Goal: Task Accomplishment & Management: Manage account settings

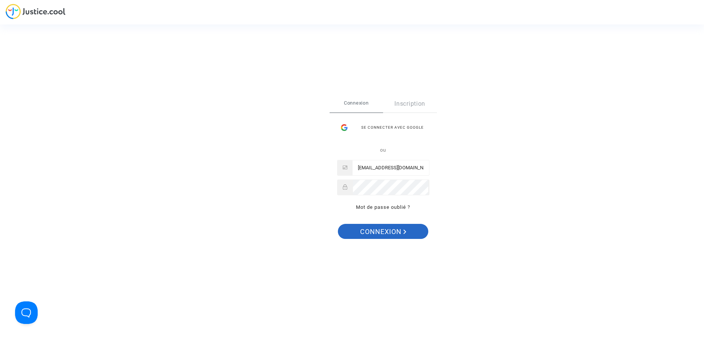
click at [395, 231] on span "Connexion" at bounding box center [383, 232] width 46 height 16
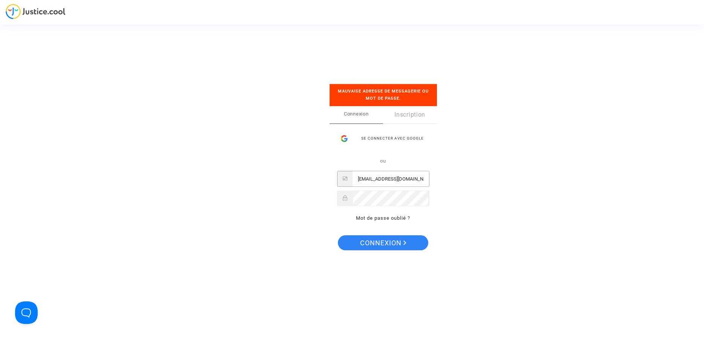
drag, startPoint x: 414, startPoint y: 181, endPoint x: 328, endPoint y: 175, distance: 86.5
click at [353, 175] on input "[EMAIL_ADDRESS][DOMAIN_NAME]" at bounding box center [391, 179] width 76 height 15
click at [401, 206] on div at bounding box center [383, 199] width 92 height 16
click at [383, 245] on span "Connexion" at bounding box center [383, 243] width 46 height 16
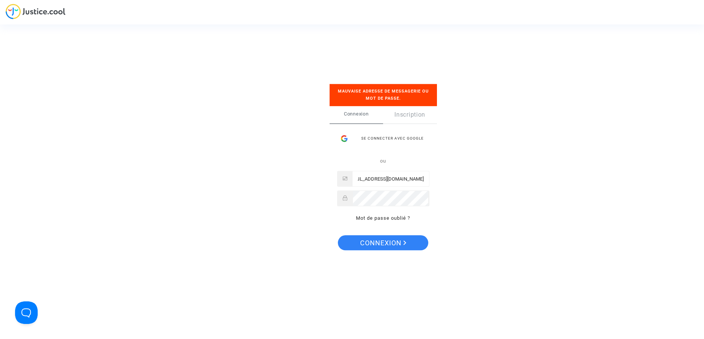
click at [376, 180] on input "marine@bertrandcapizzano-avocat.fr" at bounding box center [391, 179] width 76 height 15
drag, startPoint x: 359, startPoint y: 179, endPoint x: 339, endPoint y: 180, distance: 20.0
click at [353, 180] on input "marine@bertrandcapizzano-avocat.fr" at bounding box center [391, 179] width 76 height 15
type input "contact@bertrandcapizzano-avocat.fr"
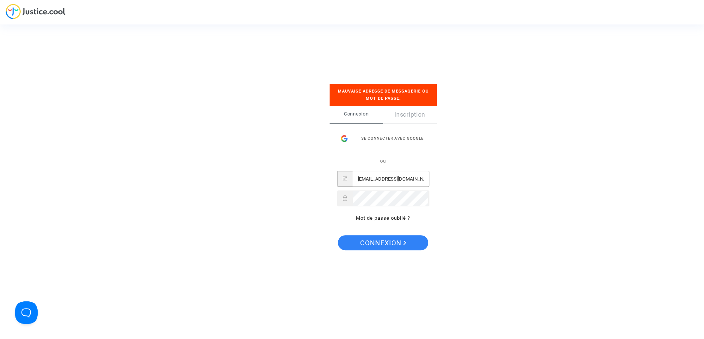
click at [338, 235] on button "Connexion" at bounding box center [383, 242] width 90 height 15
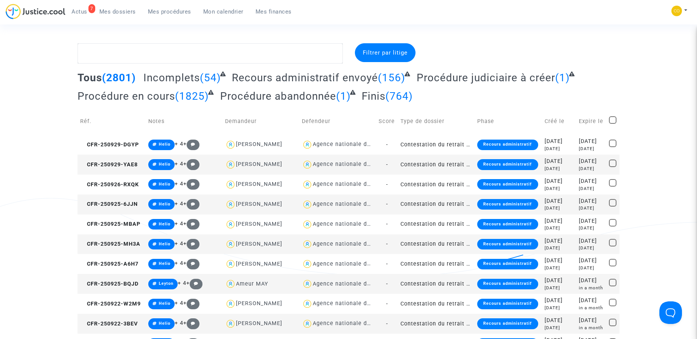
click at [168, 10] on span "Mes procédures" at bounding box center [169, 11] width 43 height 7
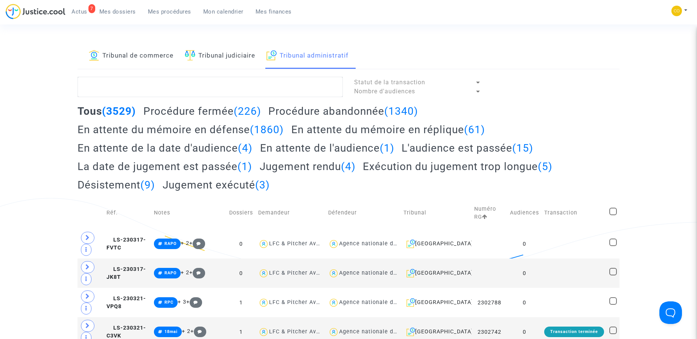
click at [140, 211] on td "Réf." at bounding box center [127, 213] width 47 height 32
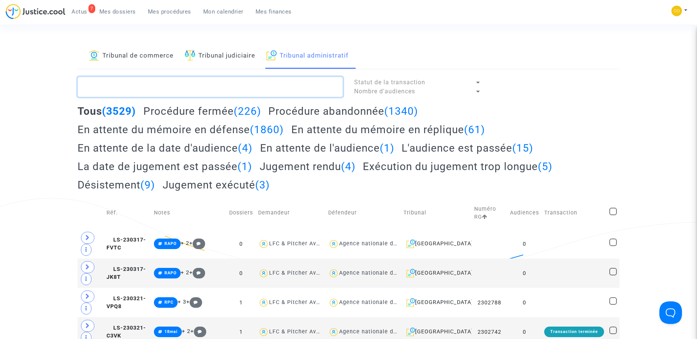
click at [187, 86] on textarea at bounding box center [211, 87] width 266 height 20
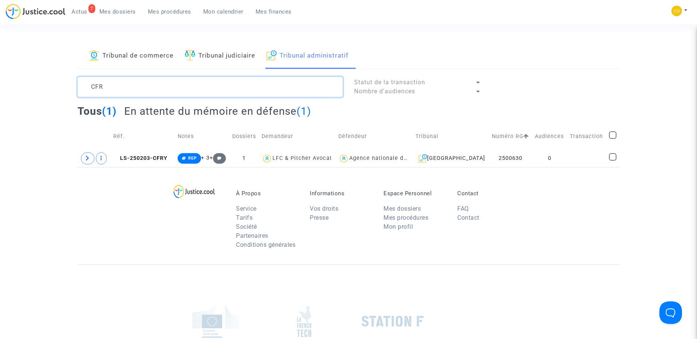
type textarea "CFR"
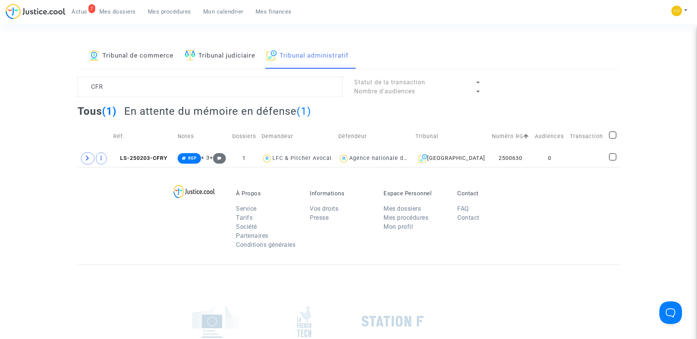
click at [322, 53] on link "Tribunal administratif" at bounding box center [308, 56] width 82 height 26
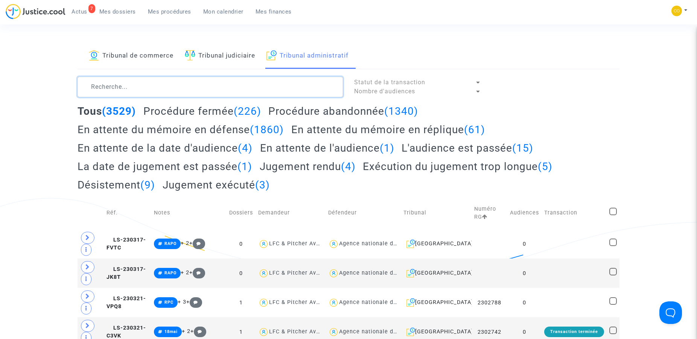
click at [141, 90] on textarea at bounding box center [211, 87] width 266 height 20
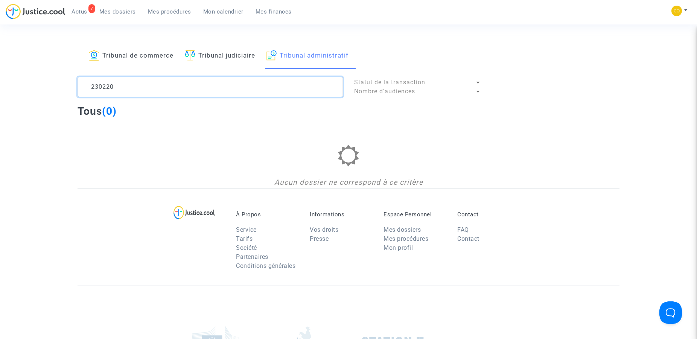
drag, startPoint x: 145, startPoint y: 89, endPoint x: 49, endPoint y: 83, distance: 96.2
click at [78, 83] on textarea at bounding box center [211, 87] width 266 height 20
type textarea "J"
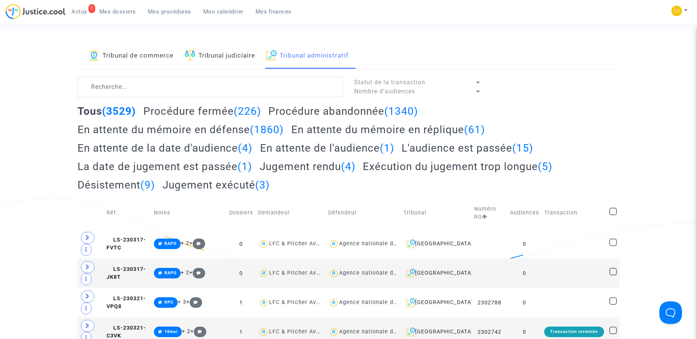
click at [421, 149] on h2 "L'audience est passée (15)" at bounding box center [468, 148] width 132 height 13
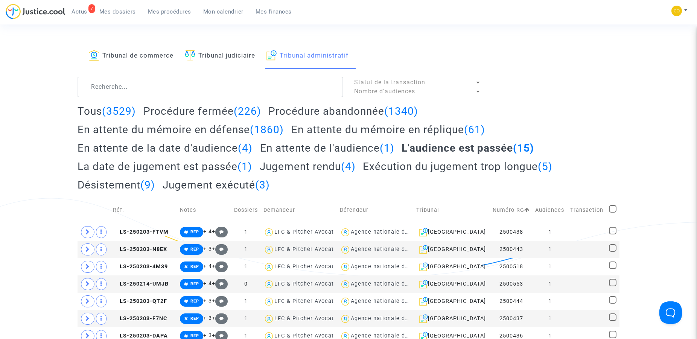
click at [318, 166] on h2 "Jugement rendu (4)" at bounding box center [308, 166] width 96 height 13
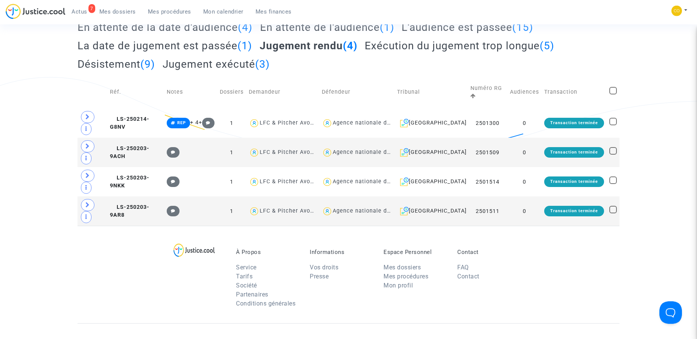
scroll to position [38, 0]
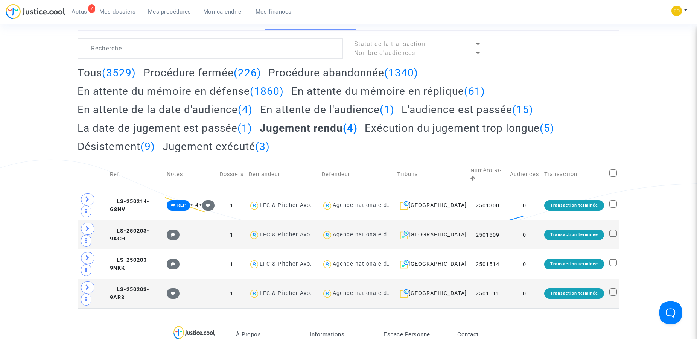
click at [169, 132] on h2 "La date de jugement est passée (1)" at bounding box center [165, 128] width 175 height 13
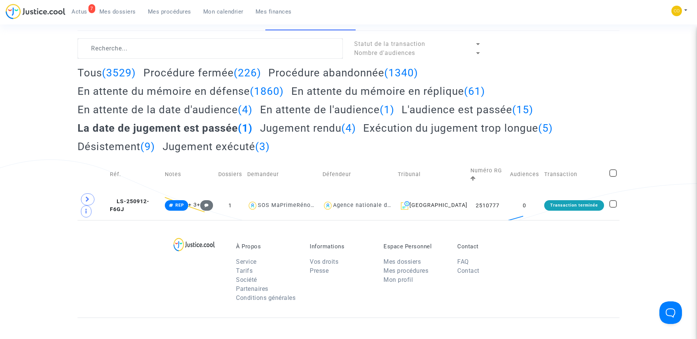
click at [275, 128] on h2 "Jugement rendu (4)" at bounding box center [308, 128] width 96 height 13
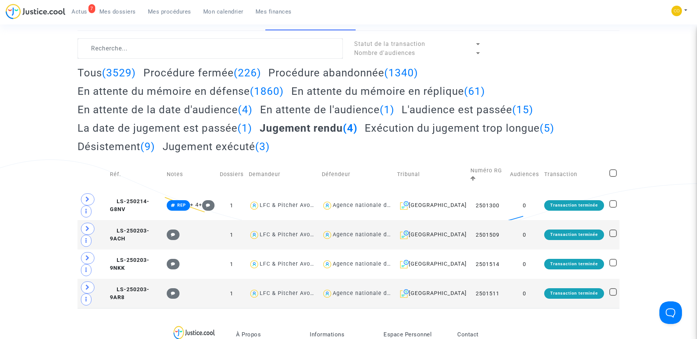
click at [473, 128] on h2 "Exécution du jugement trop longue (5)" at bounding box center [460, 128] width 190 height 13
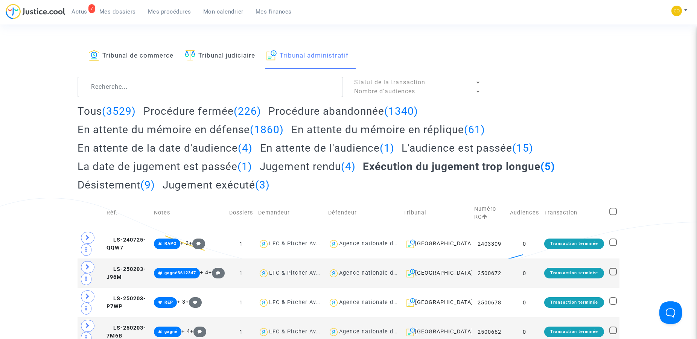
click at [314, 163] on h2 "Jugement rendu (4)" at bounding box center [308, 166] width 96 height 13
